Goal: Task Accomplishment & Management: Complete application form

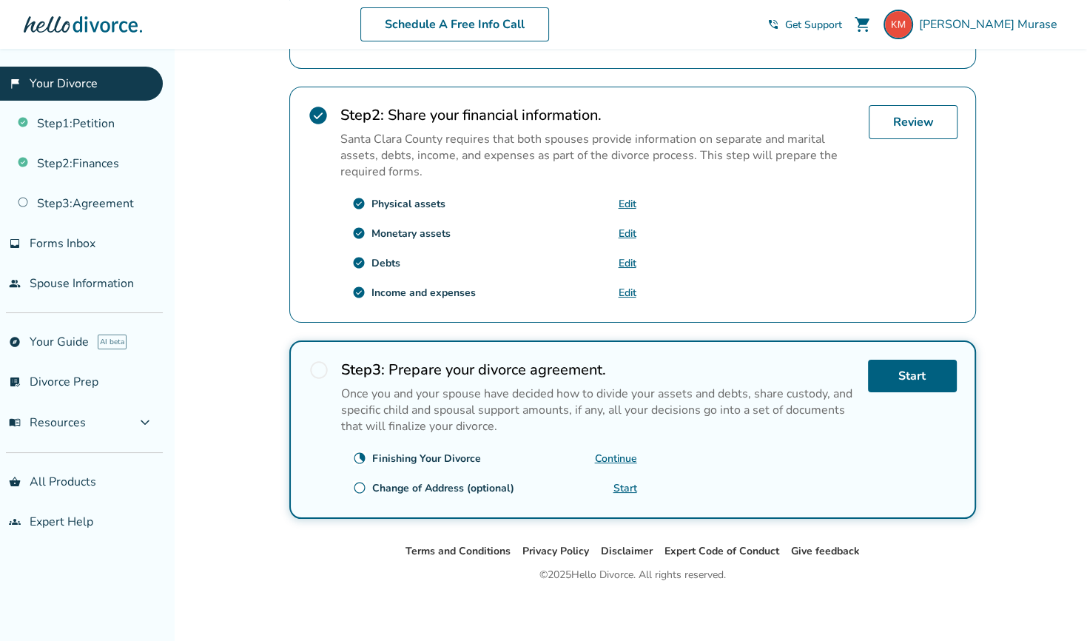
click at [617, 454] on link "Continue" at bounding box center [616, 458] width 42 height 14
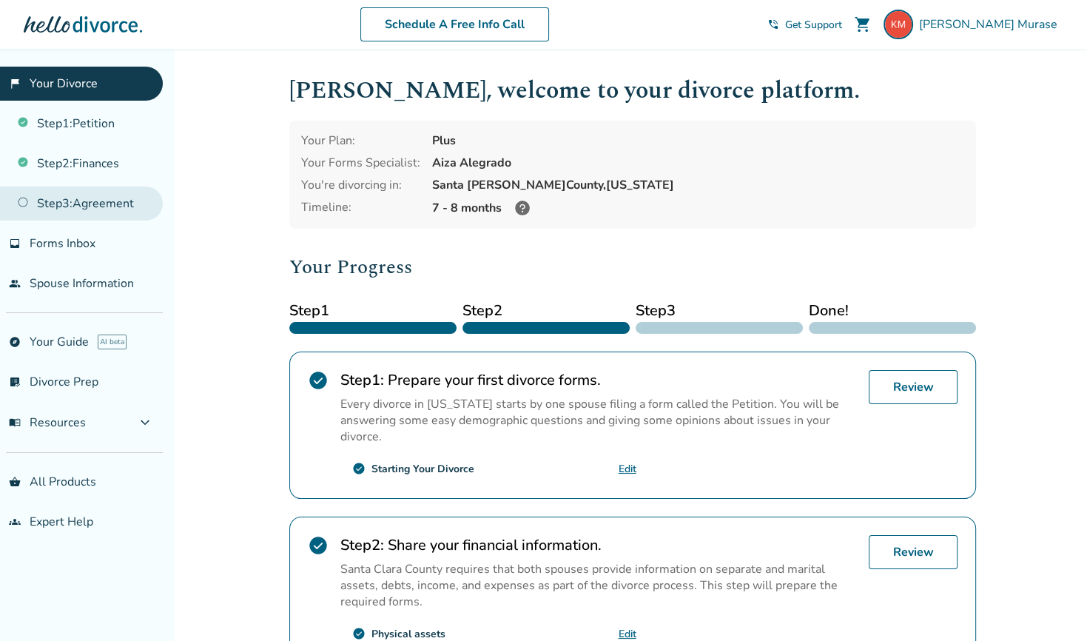
click at [90, 204] on link "Step 3 : Agreement" at bounding box center [81, 203] width 163 height 34
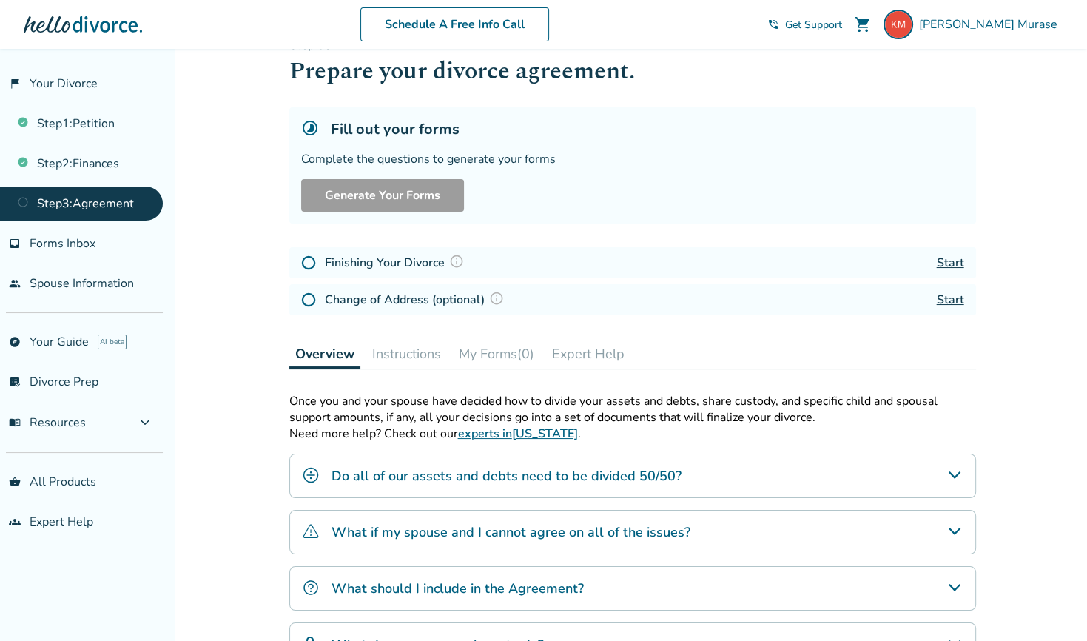
scroll to position [1, 0]
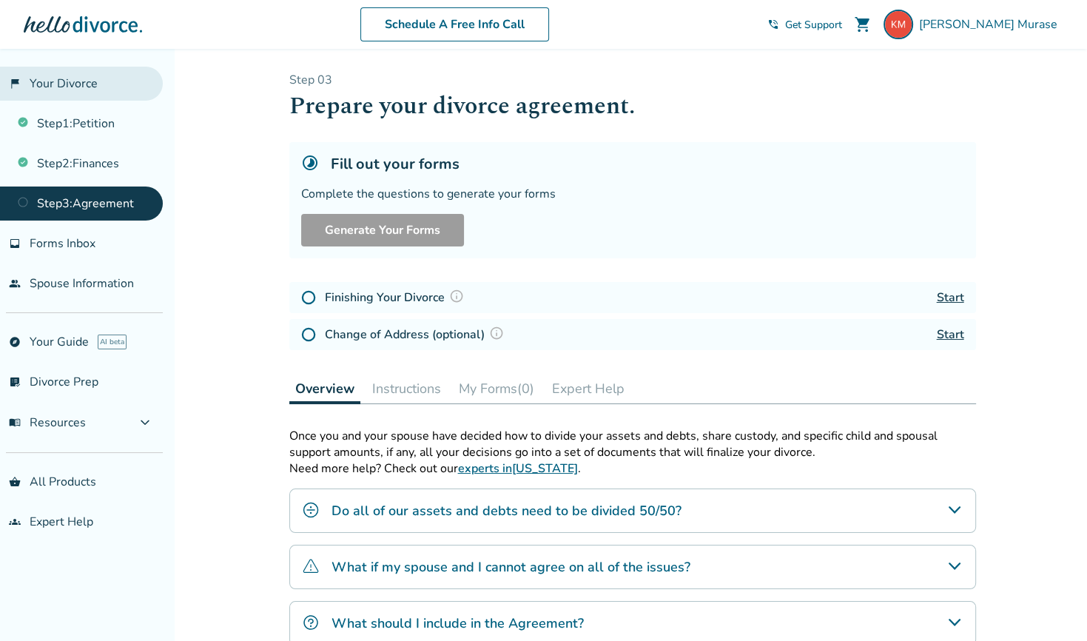
click at [69, 78] on link "flag_2 Your Divorce" at bounding box center [81, 84] width 163 height 34
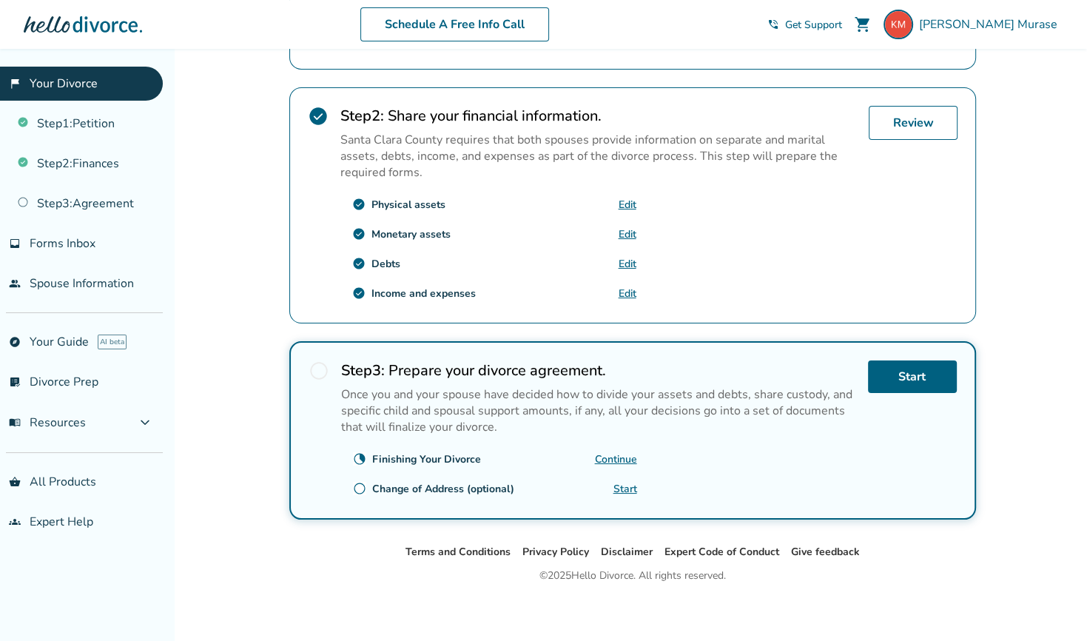
scroll to position [430, 0]
click at [619, 452] on link "Continue" at bounding box center [616, 458] width 42 height 14
click at [605, 452] on link "Continue" at bounding box center [616, 458] width 42 height 14
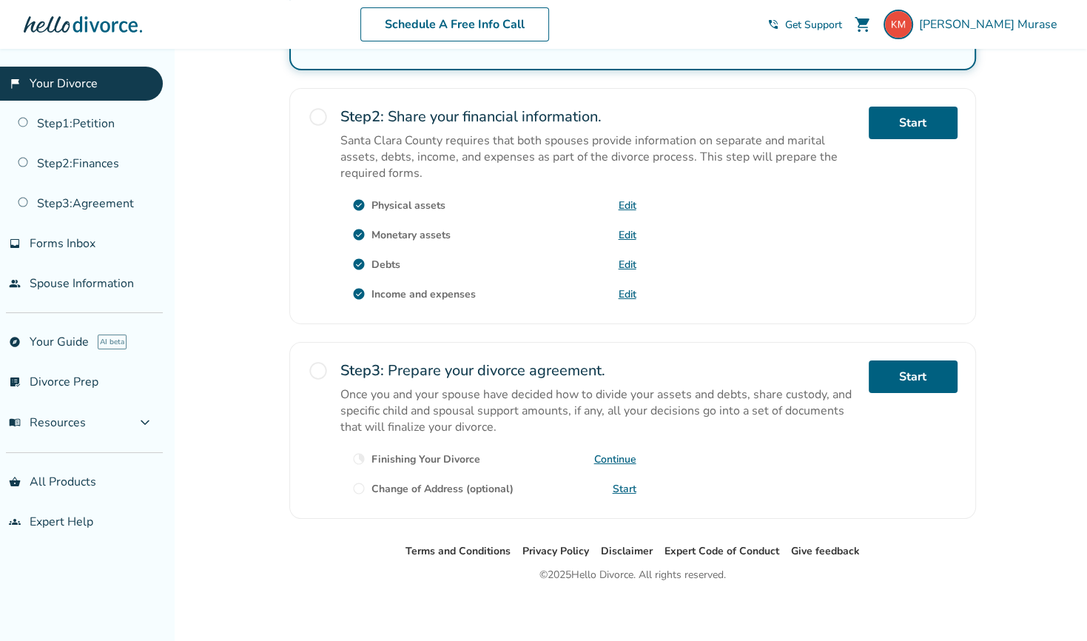
scroll to position [429, 0]
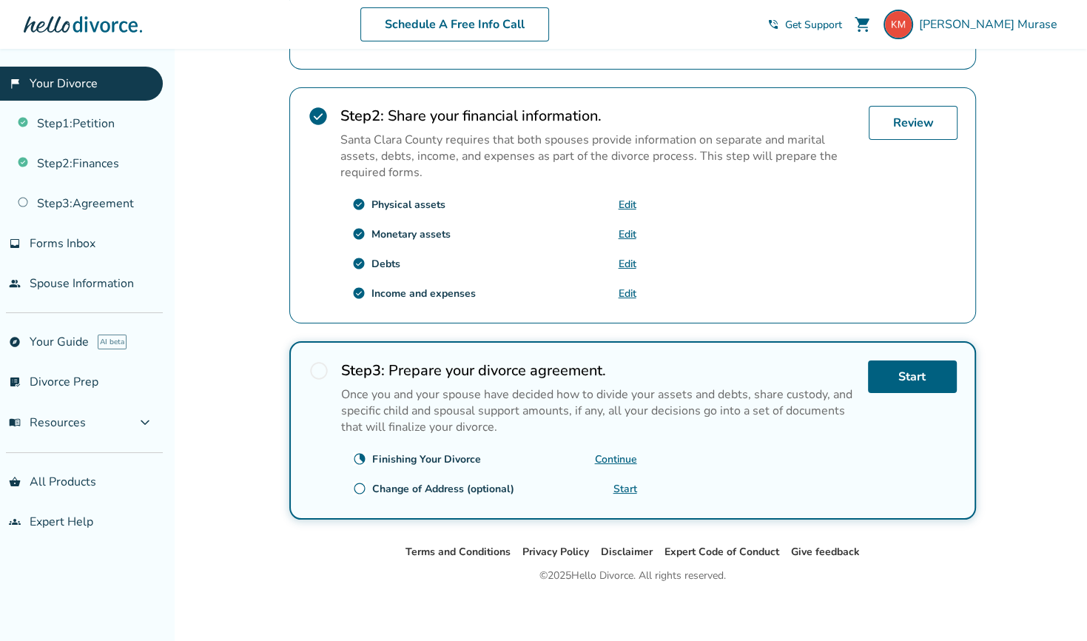
click at [613, 452] on link "Continue" at bounding box center [616, 459] width 42 height 14
